Goal: Feedback & Contribution: Leave review/rating

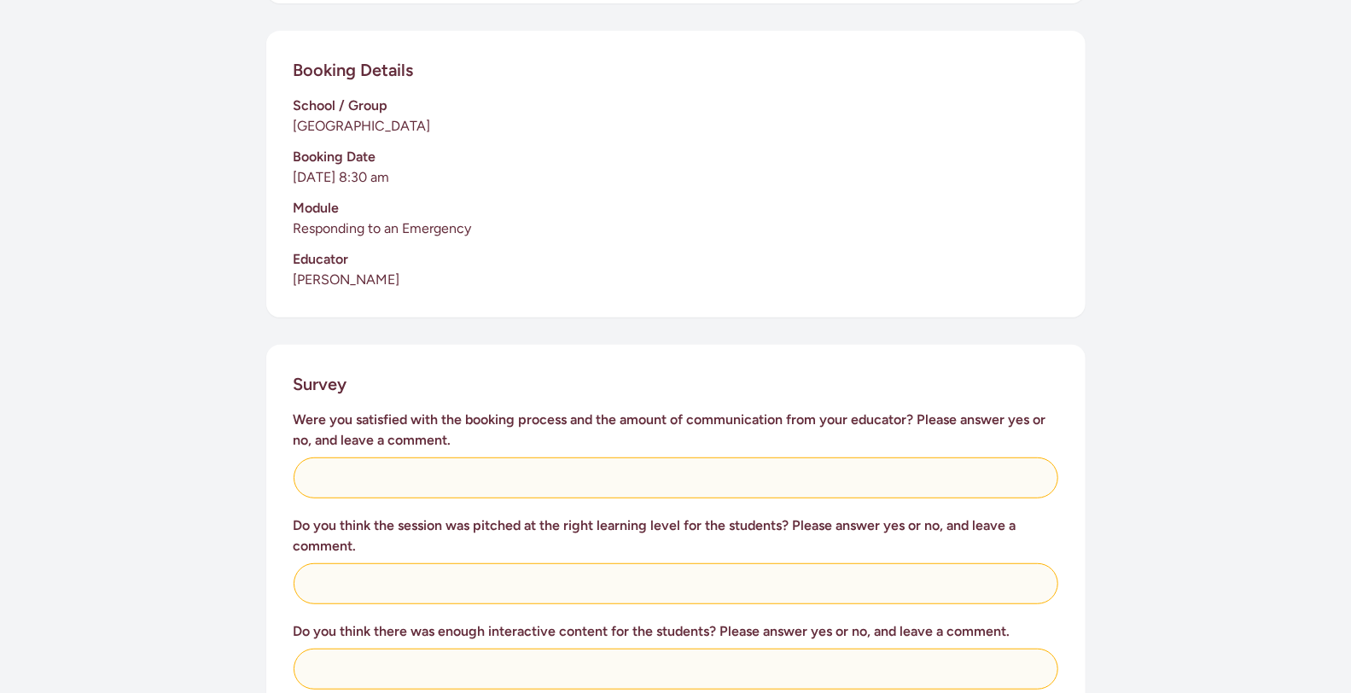
scroll to position [373, 0]
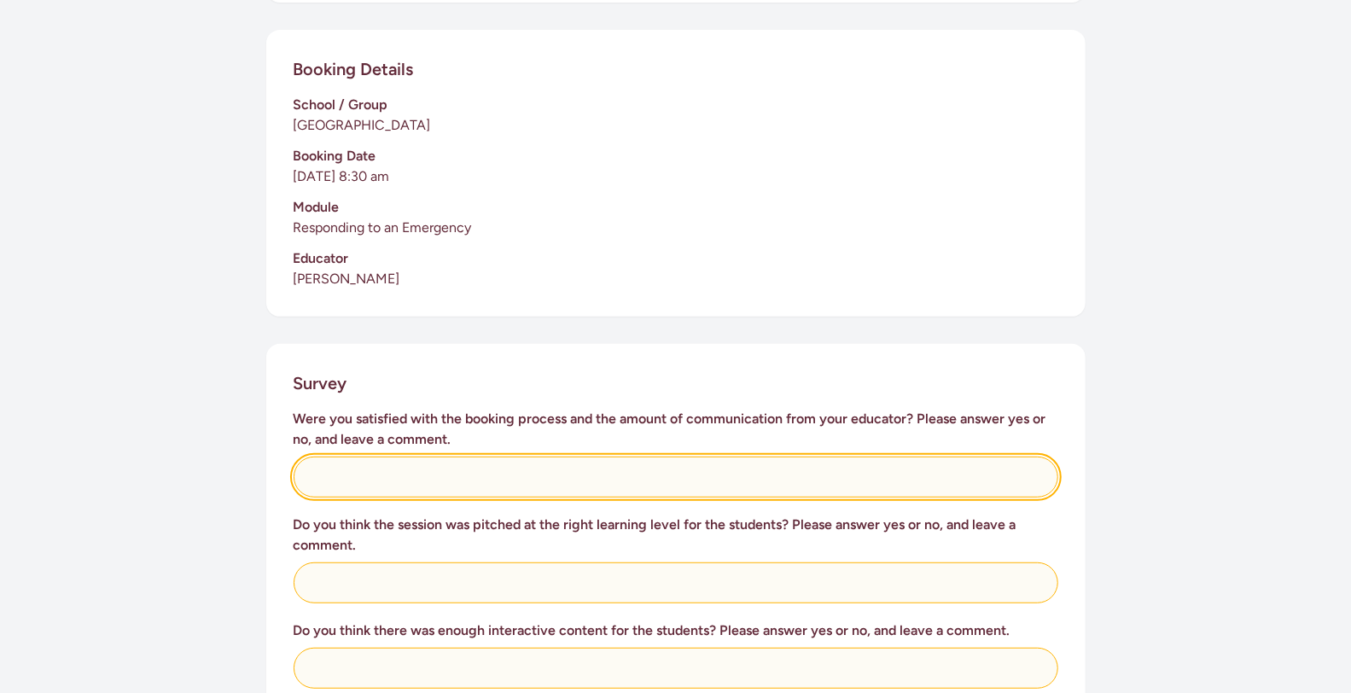
click at [540, 463] on input "text" at bounding box center [676, 477] width 765 height 41
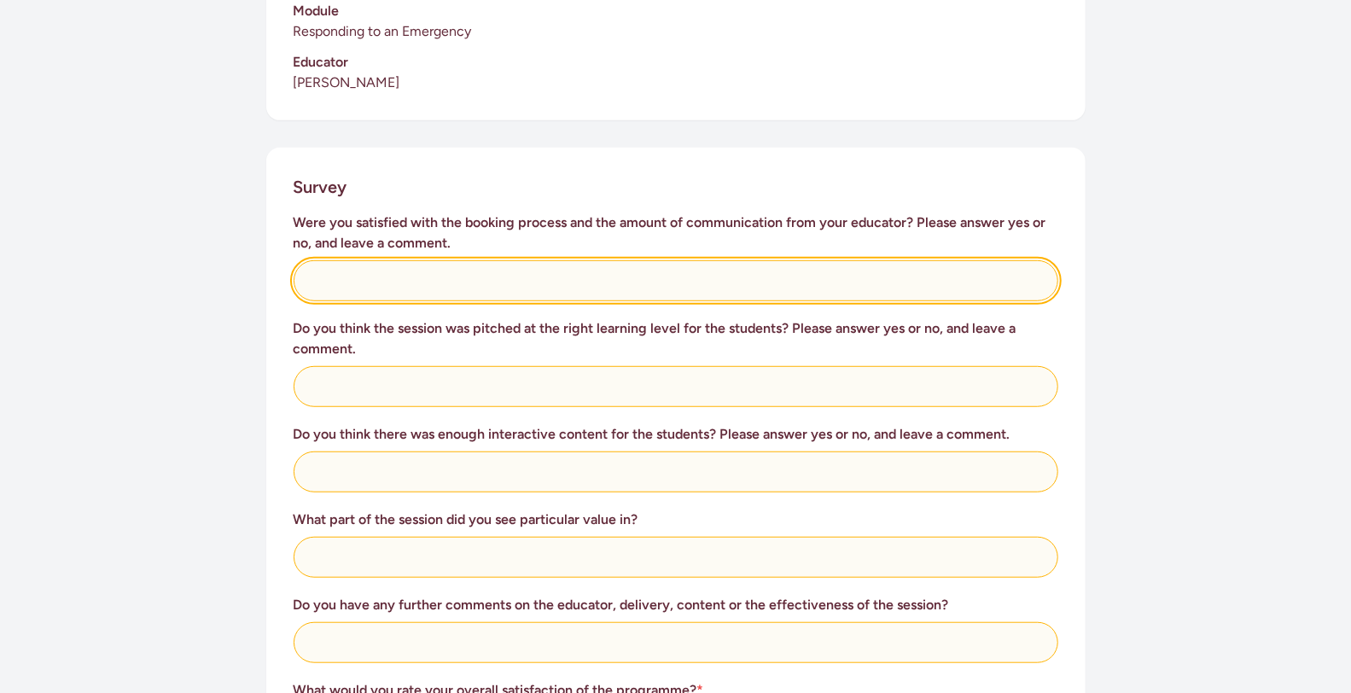
scroll to position [579, 0]
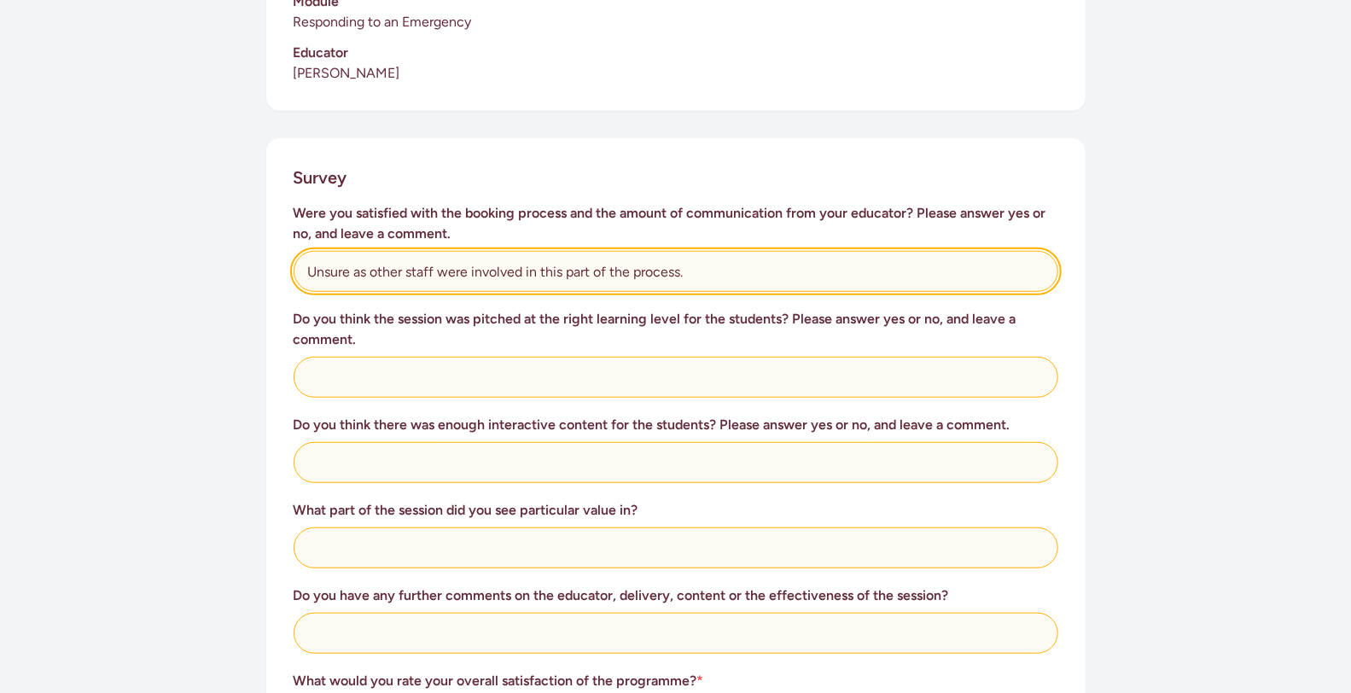
type input "Unsure as other staff were involved in this part of the process."
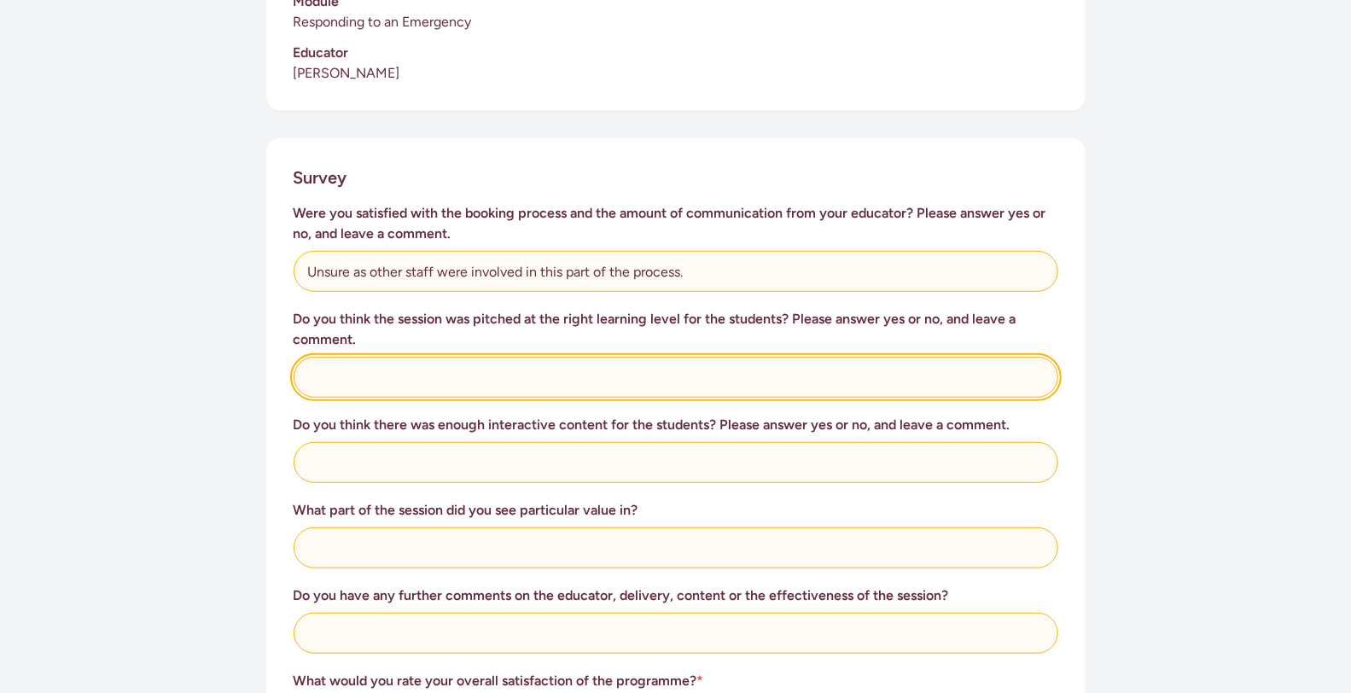
click at [590, 357] on input "text" at bounding box center [676, 377] width 765 height 41
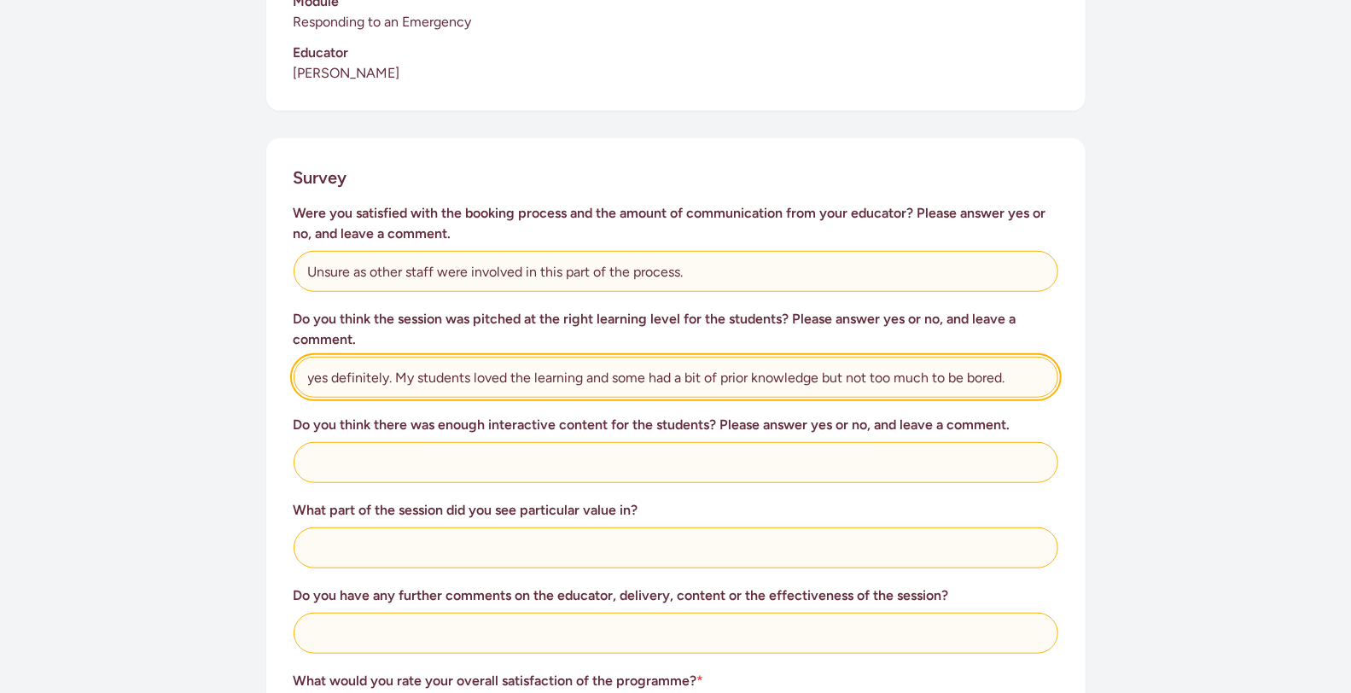
type input "yes definitely. My students loved the learning and some had a bit of prior know…"
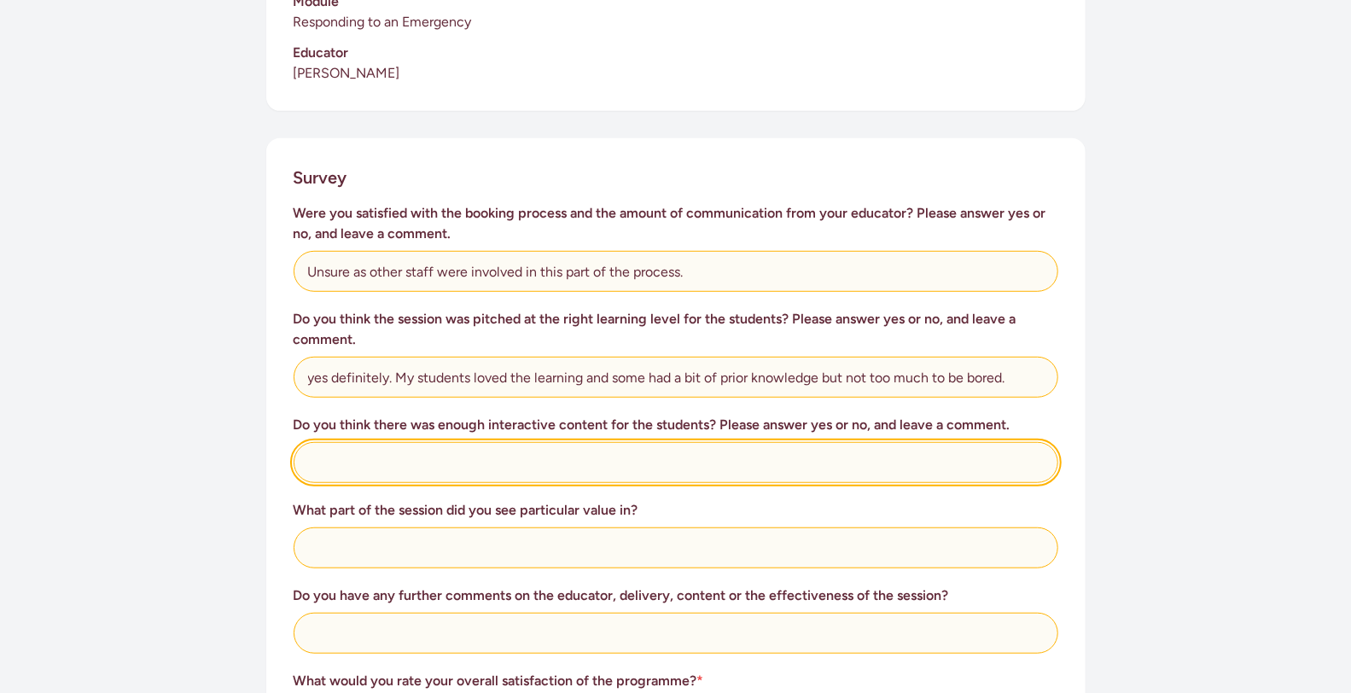
click at [494, 442] on input "text" at bounding box center [676, 462] width 765 height 41
type input "Definitely. Lots of talking and having a go, not just listening"
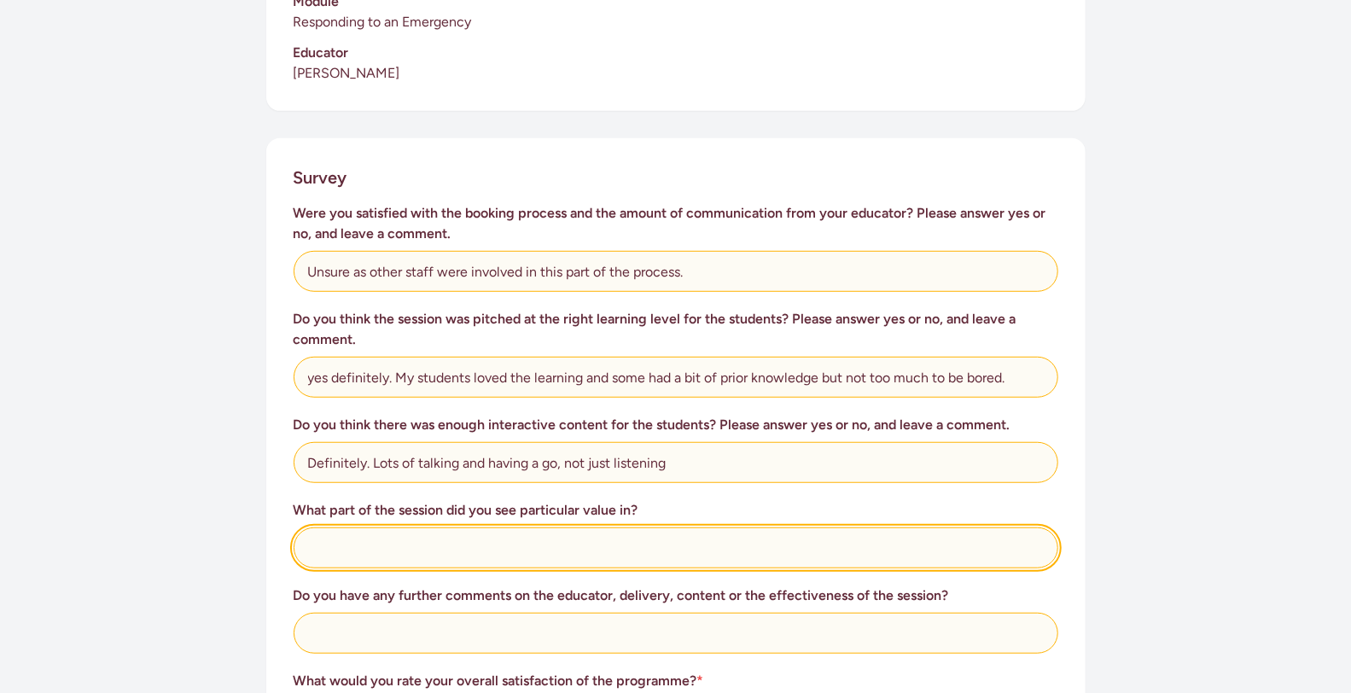
click at [531, 530] on input "text" at bounding box center [676, 547] width 765 height 41
type input "All of it. For children to know what to do in those circumstances is so importa…"
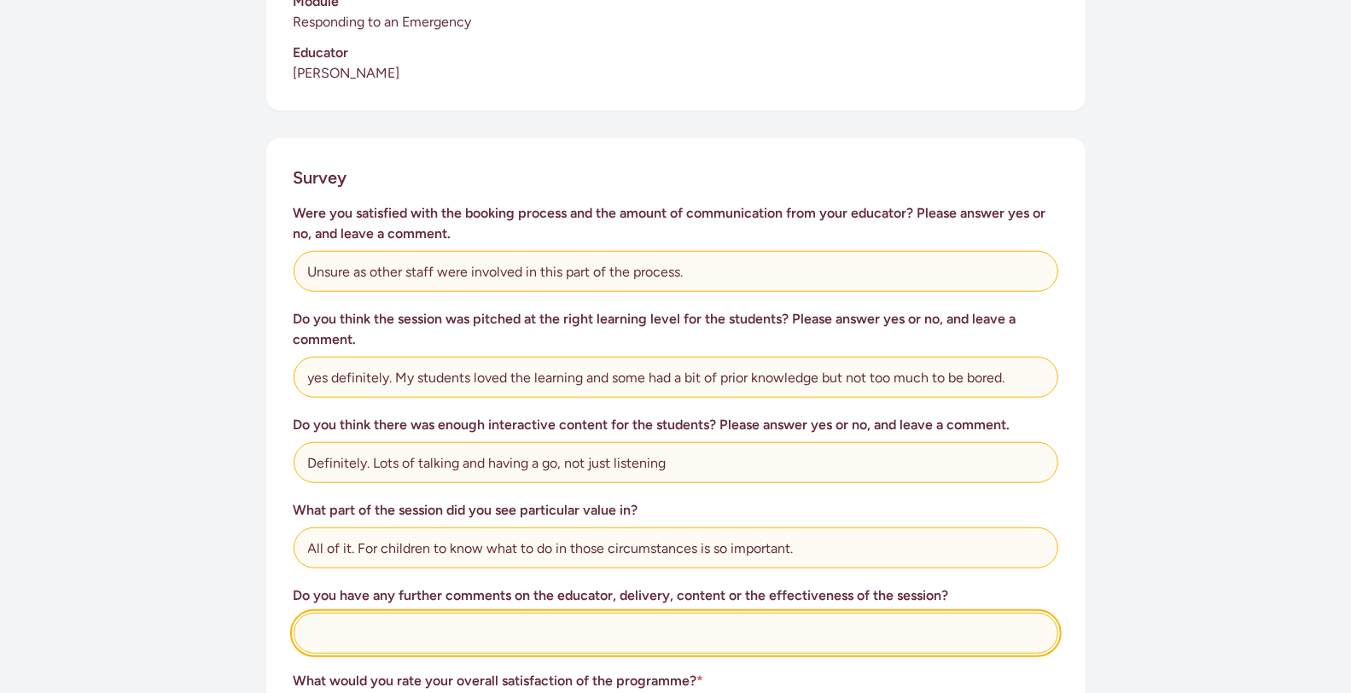
click at [469, 615] on input "text" at bounding box center [676, 633] width 765 height 41
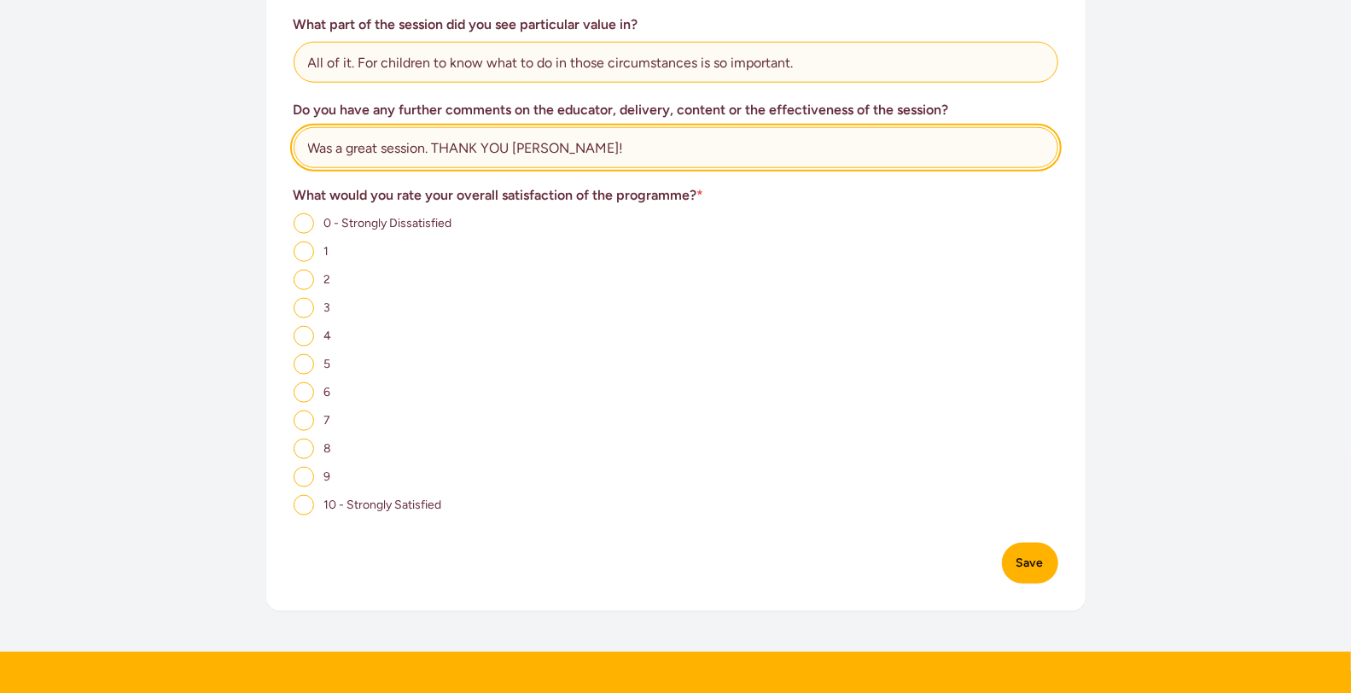
scroll to position [1065, 0]
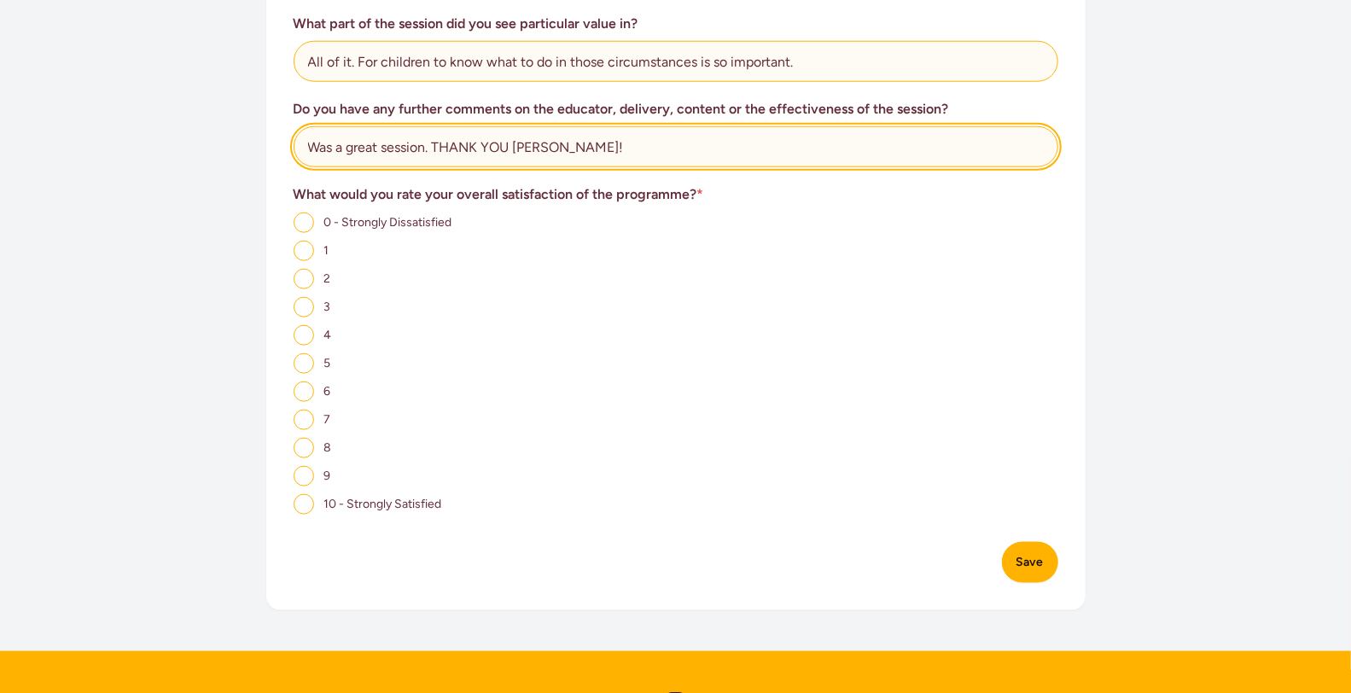
type input "Was a great session. THANK YOU [PERSON_NAME]!"
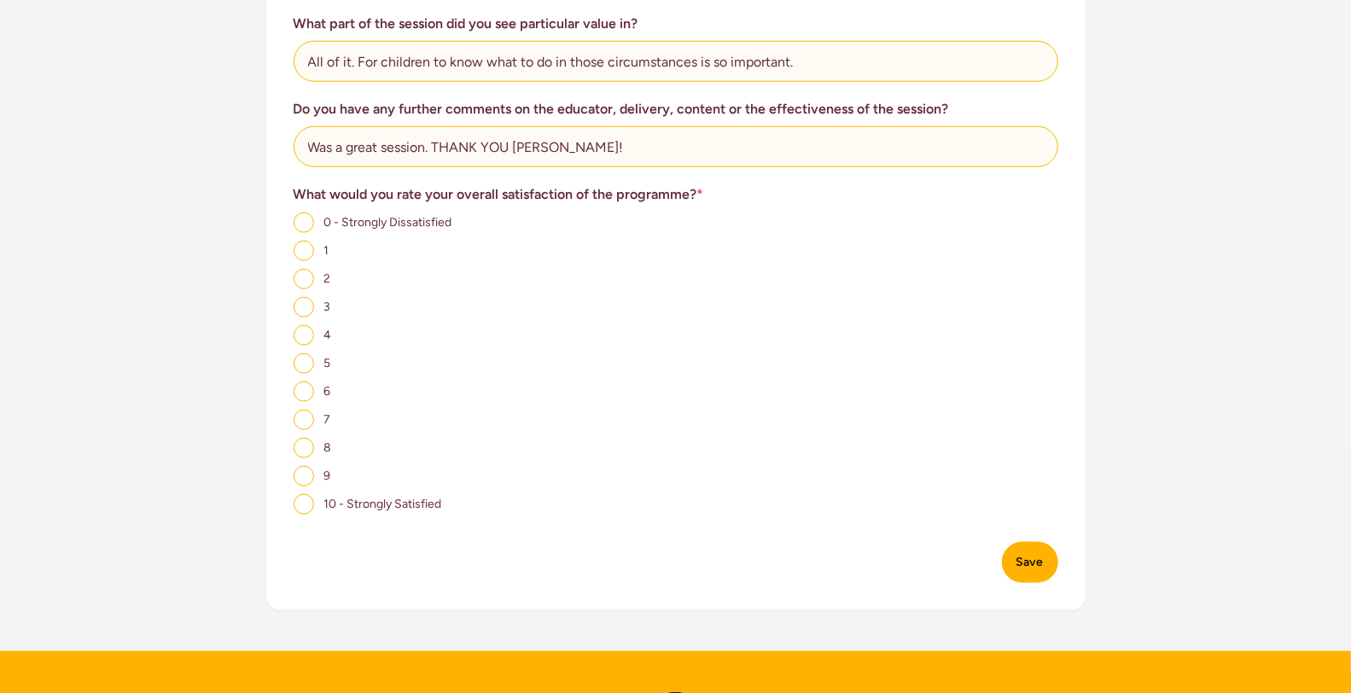
click at [305, 494] on input "10 - Strongly Satisfied" at bounding box center [304, 504] width 20 height 20
radio input "true"
click at [1026, 542] on button "Save" at bounding box center [1030, 562] width 56 height 41
